Goal: Check status: Check status

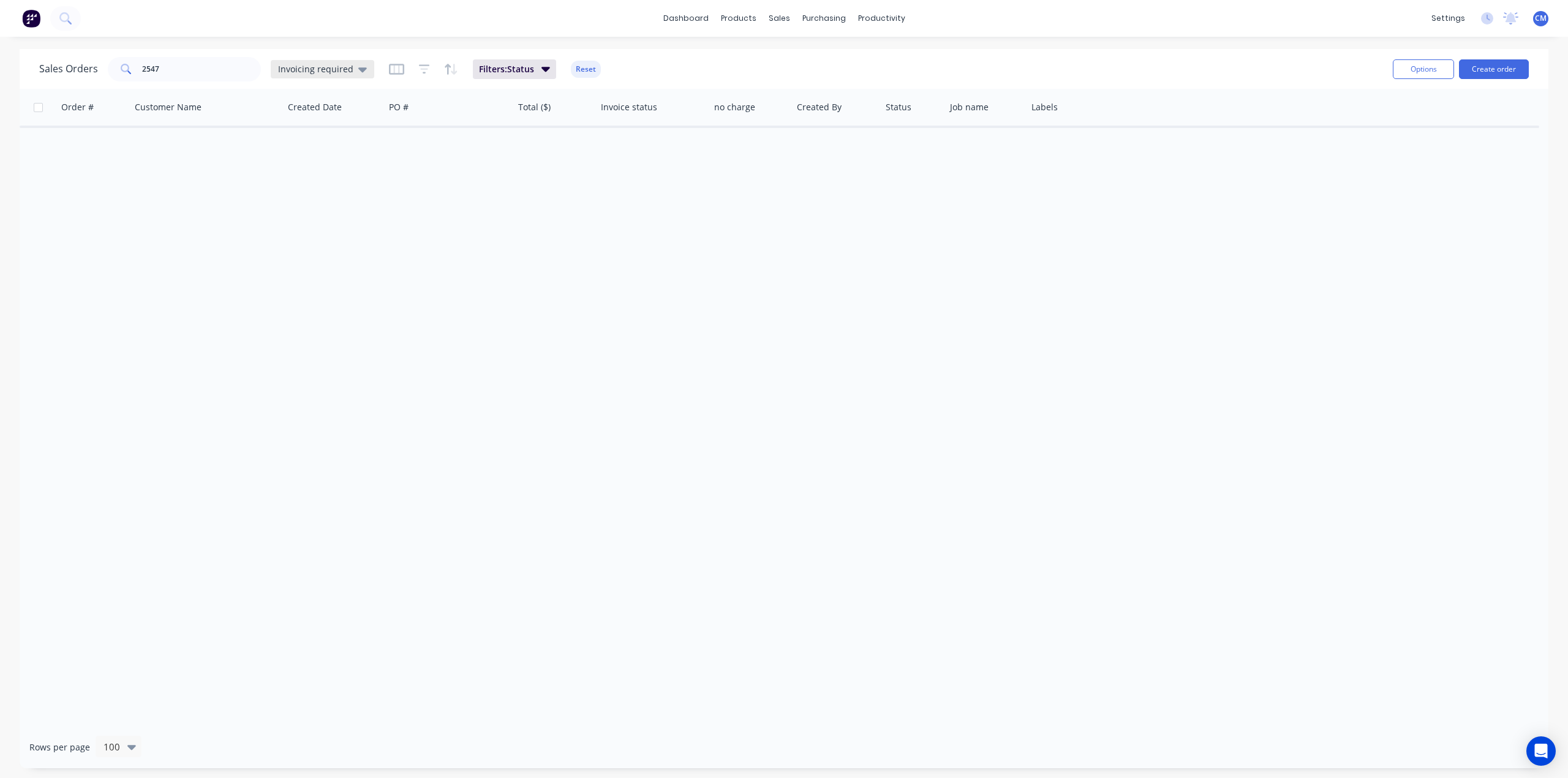
click at [359, 65] on icon at bounding box center [363, 70] width 9 height 14
click at [328, 215] on button "Archived" at bounding box center [344, 222] width 140 height 14
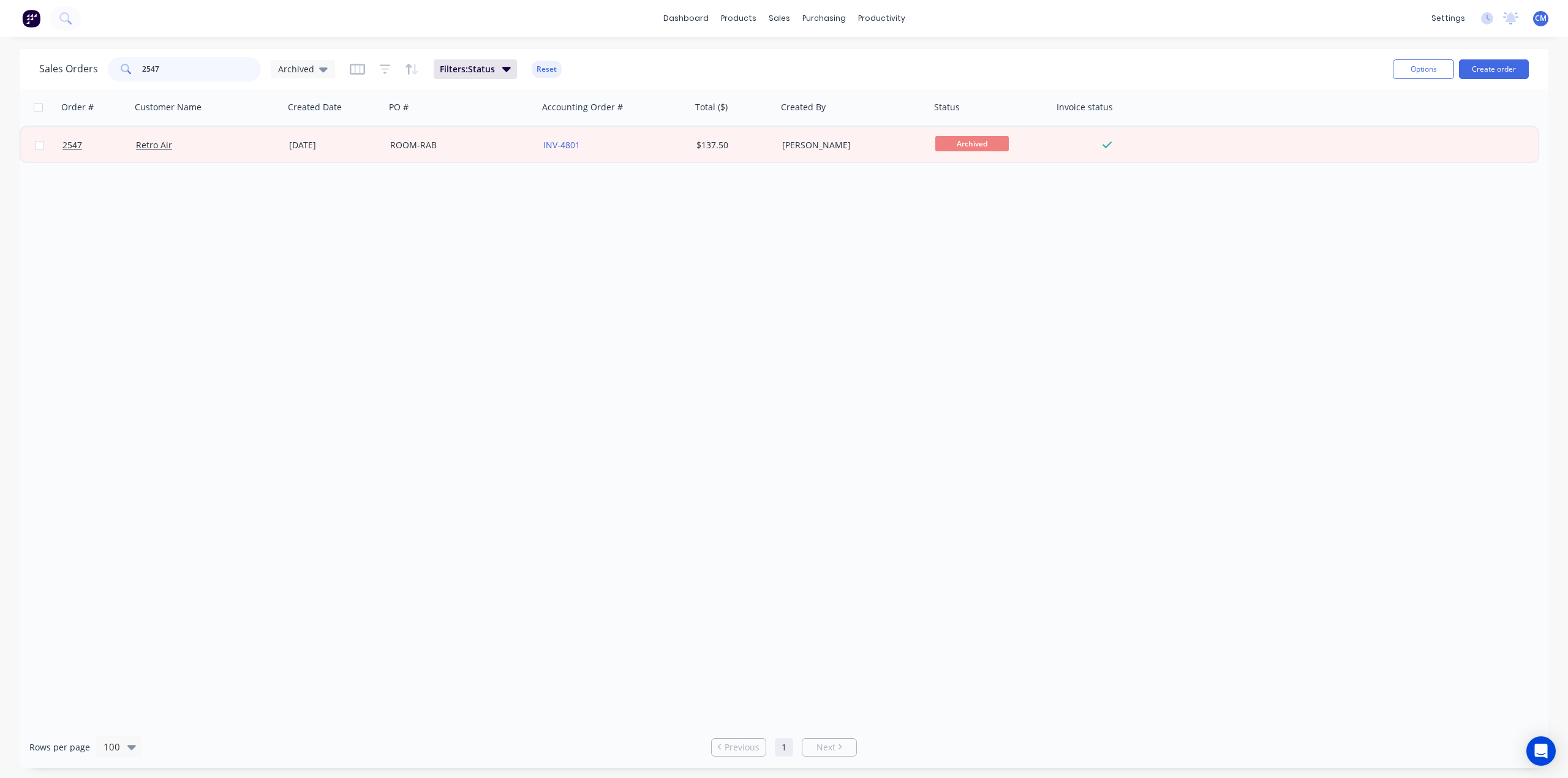
drag, startPoint x: 194, startPoint y: 77, endPoint x: -373, endPoint y: 32, distance: 568.8
click at [0, 32] on html "dashboard products sales purchasing productivity dashboard products Product Cat…" at bounding box center [784, 389] width 1568 height 778
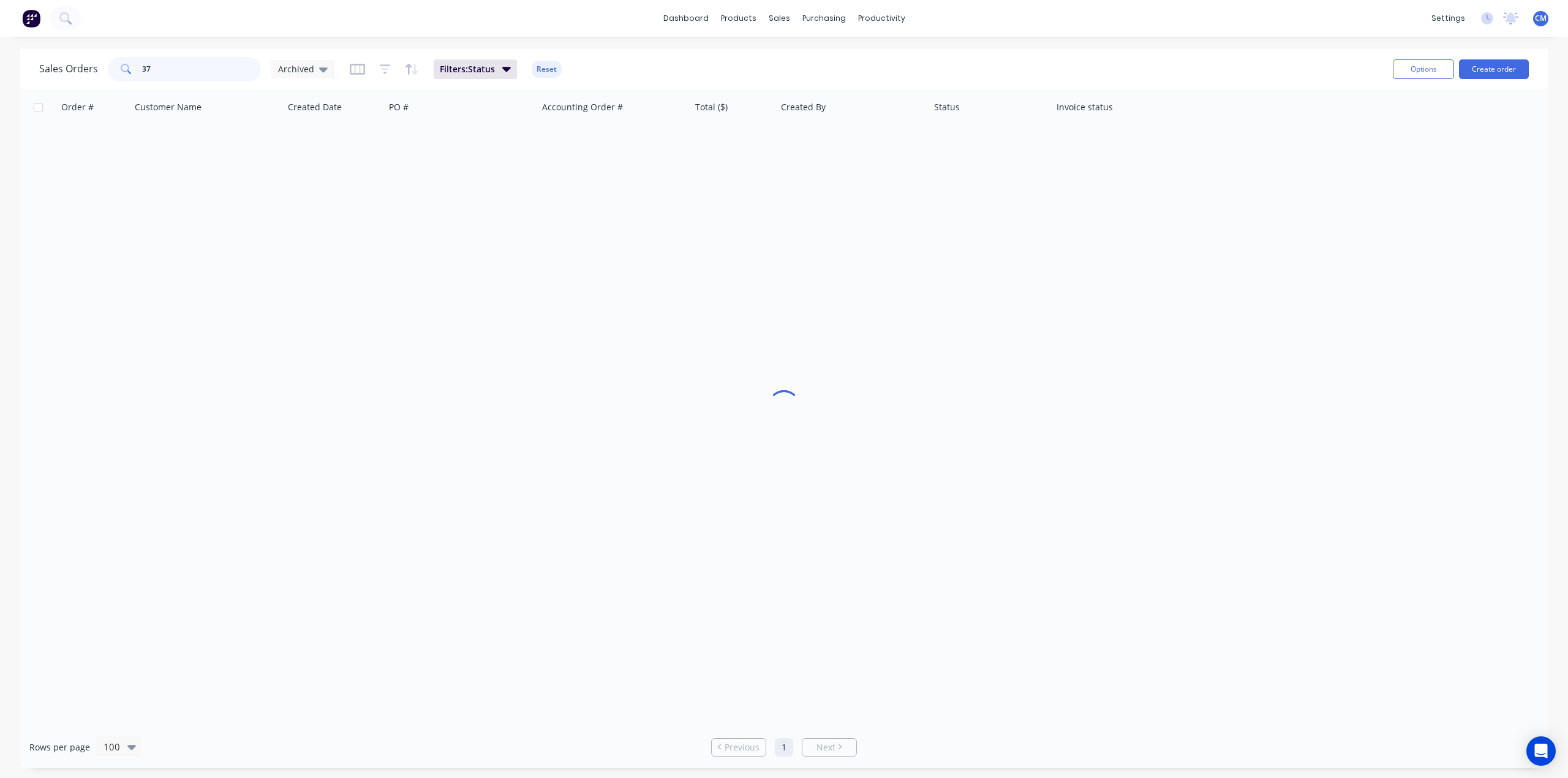
type input "3"
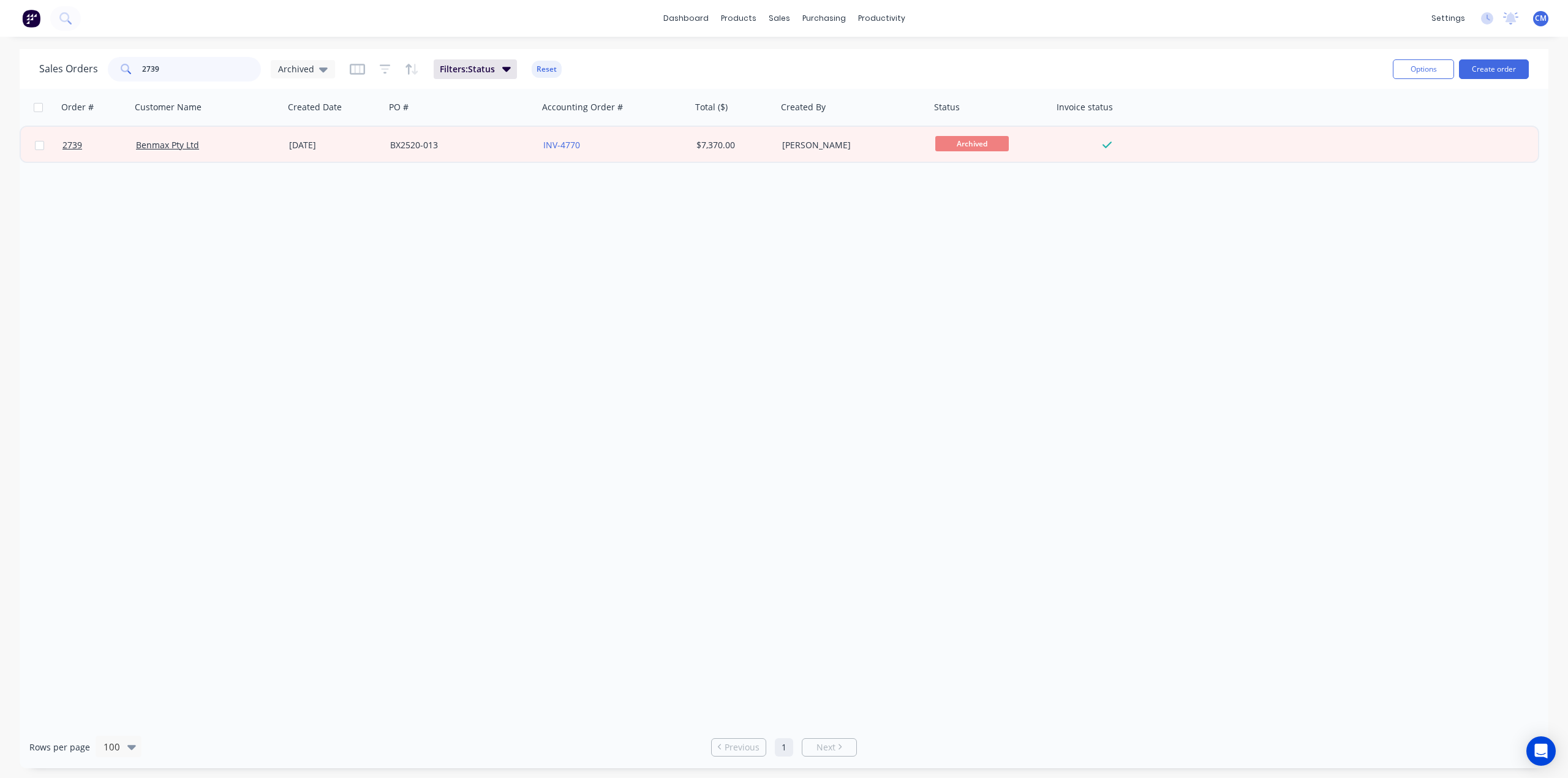
drag, startPoint x: 184, startPoint y: 68, endPoint x: -215, endPoint y: 53, distance: 399.3
click at [0, 53] on html "dashboard products sales purchasing productivity dashboard products Product Cat…" at bounding box center [784, 389] width 1568 height 778
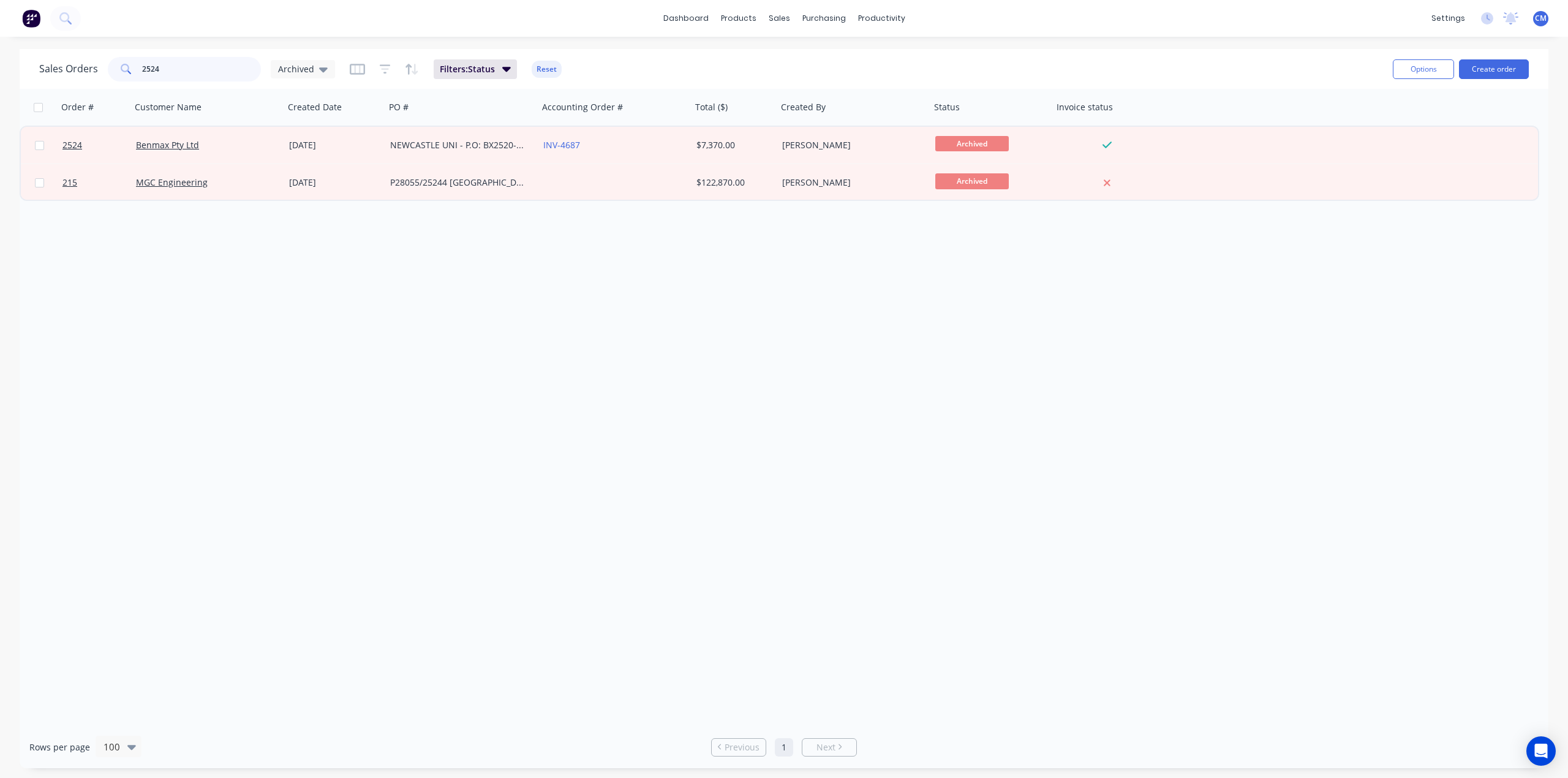
drag, startPoint x: 185, startPoint y: 63, endPoint x: -132, endPoint y: 36, distance: 318.1
click at [0, 36] on html "dashboard products sales purchasing productivity dashboard products Product Cat…" at bounding box center [784, 389] width 1568 height 778
type input "2739"
